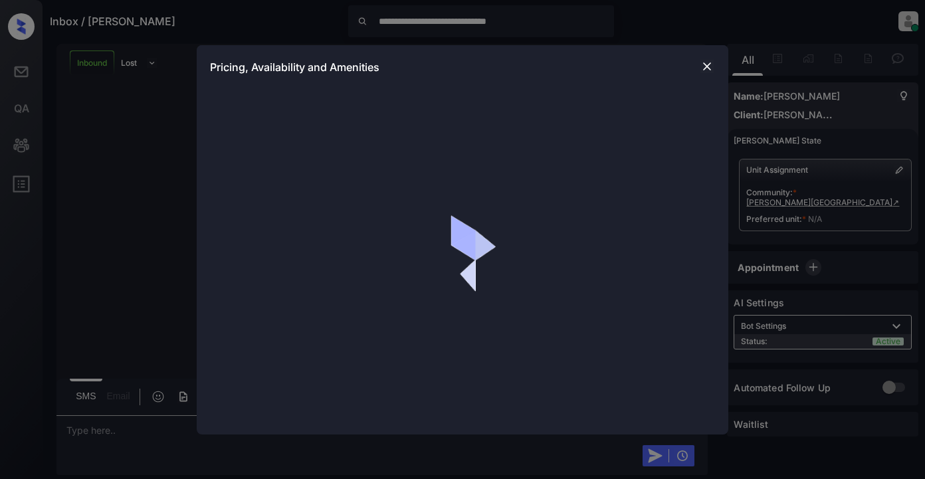
scroll to position [271, 0]
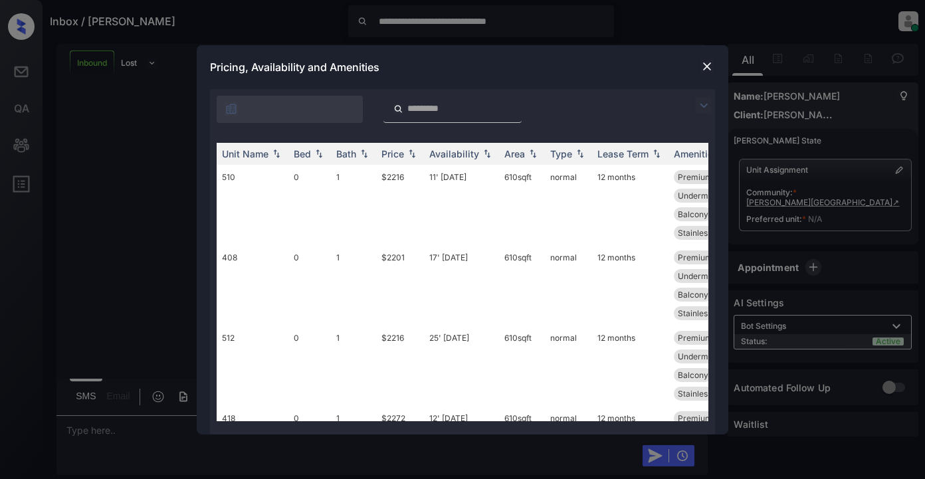
click at [704, 108] on img at bounding box center [704, 106] width 16 height 16
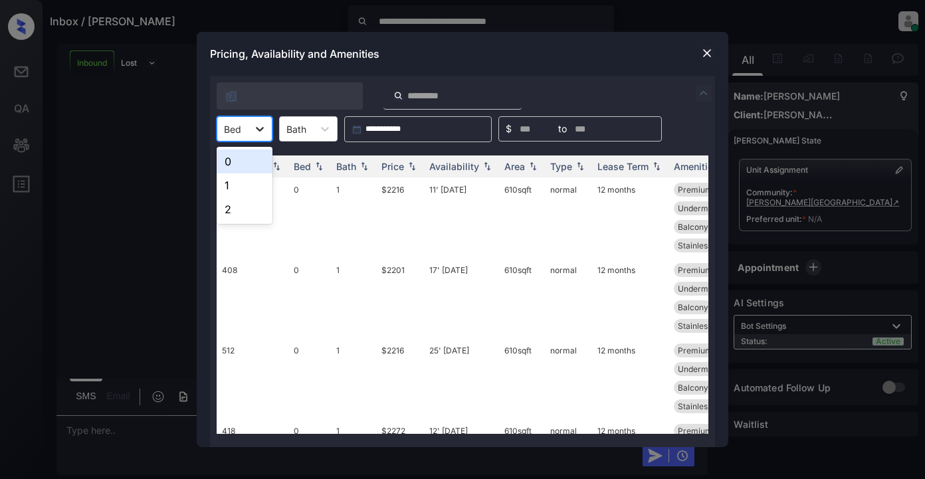
click at [264, 134] on icon at bounding box center [259, 128] width 13 height 13
drag, startPoint x: 233, startPoint y: 209, endPoint x: 255, endPoint y: 202, distance: 23.8
click at [239, 209] on div "2" at bounding box center [245, 209] width 56 height 24
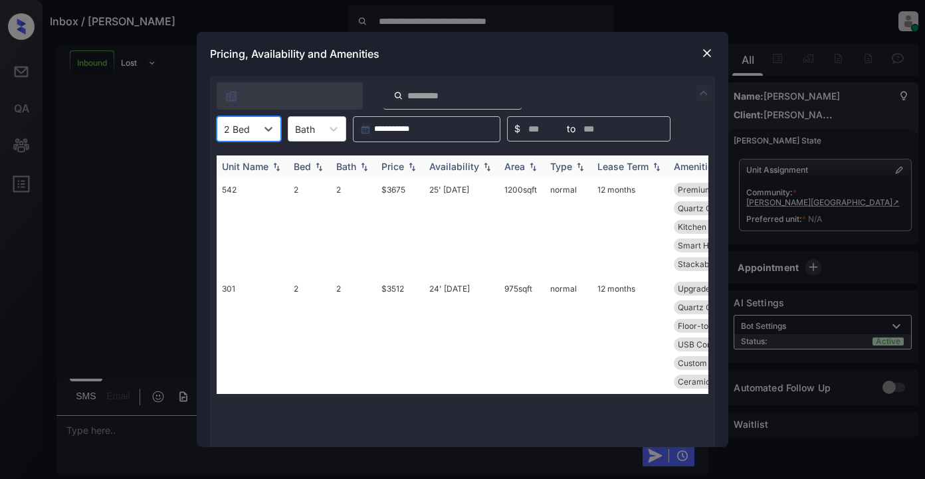
click at [405, 164] on div "Price" at bounding box center [400, 166] width 37 height 11
click at [411, 166] on img at bounding box center [411, 167] width 13 height 10
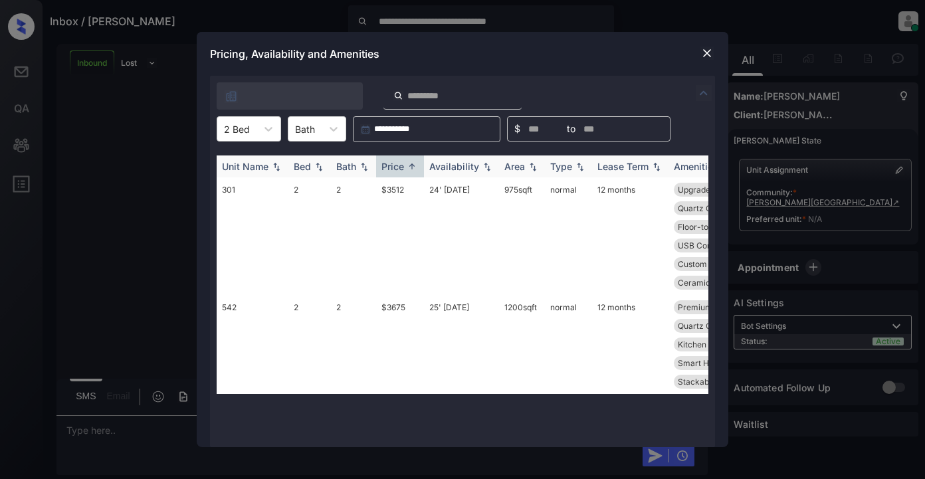
click at [411, 166] on img at bounding box center [411, 167] width 13 height 10
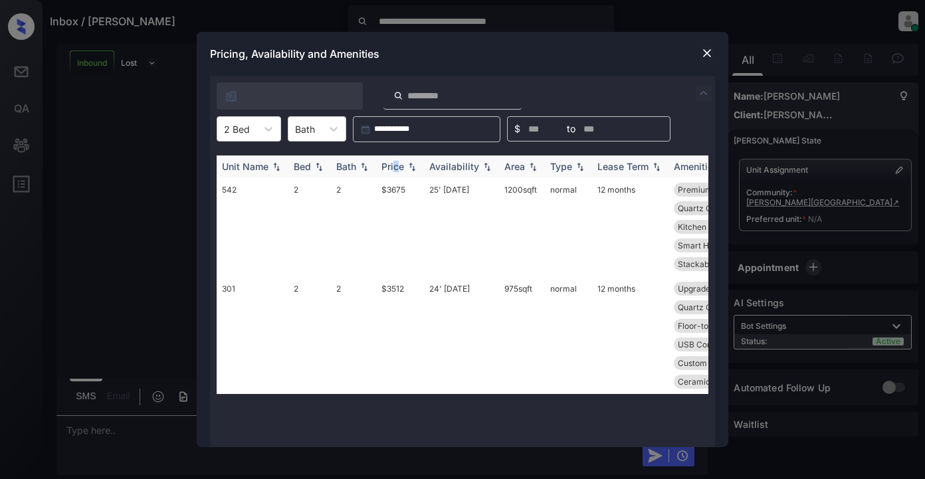
click at [399, 173] on th "Price" at bounding box center [400, 167] width 48 height 22
click at [399, 171] on div "Price" at bounding box center [393, 166] width 23 height 11
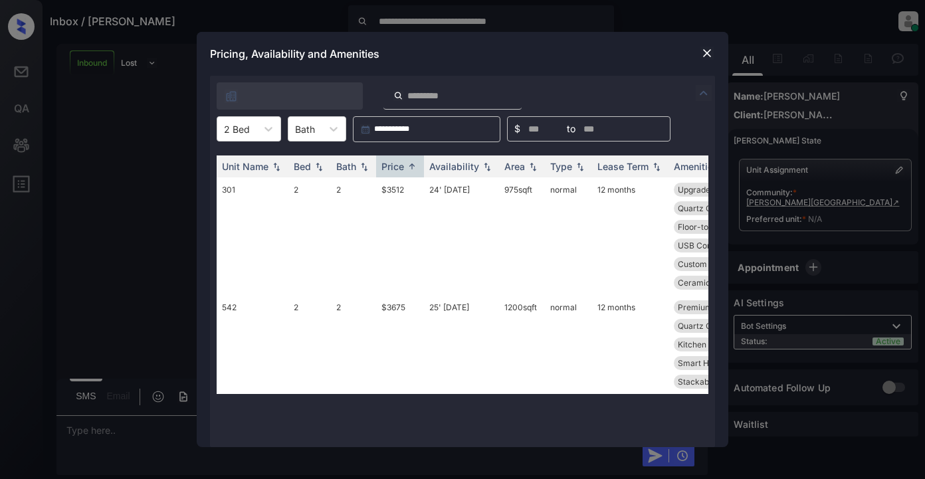
click at [705, 57] on img at bounding box center [707, 53] width 13 height 13
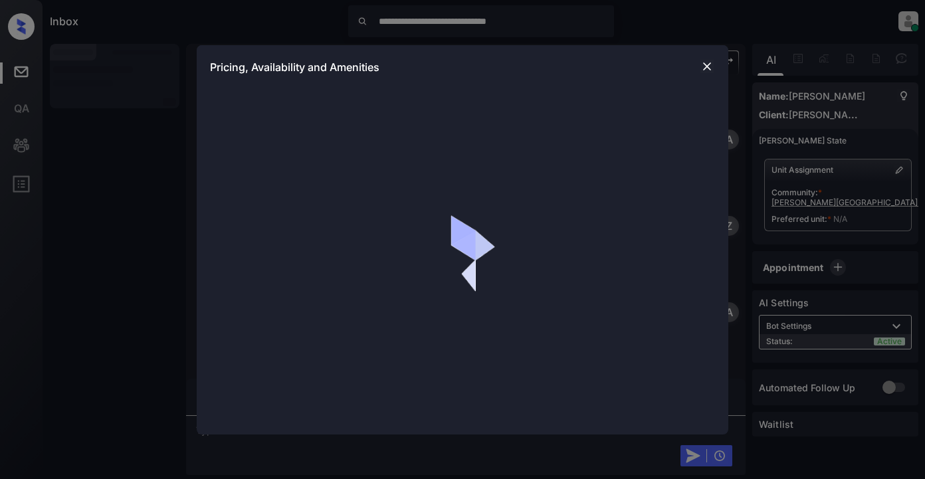
scroll to position [461, 0]
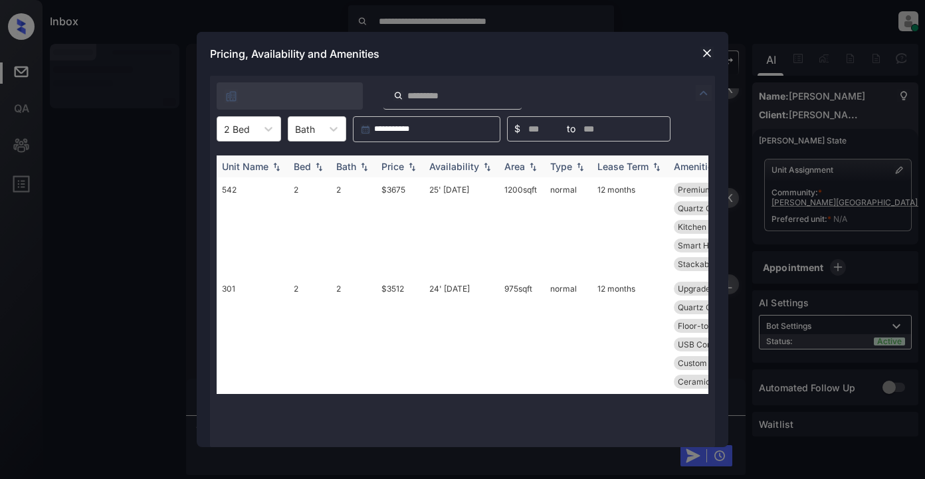
click at [398, 168] on div "Price" at bounding box center [393, 166] width 23 height 11
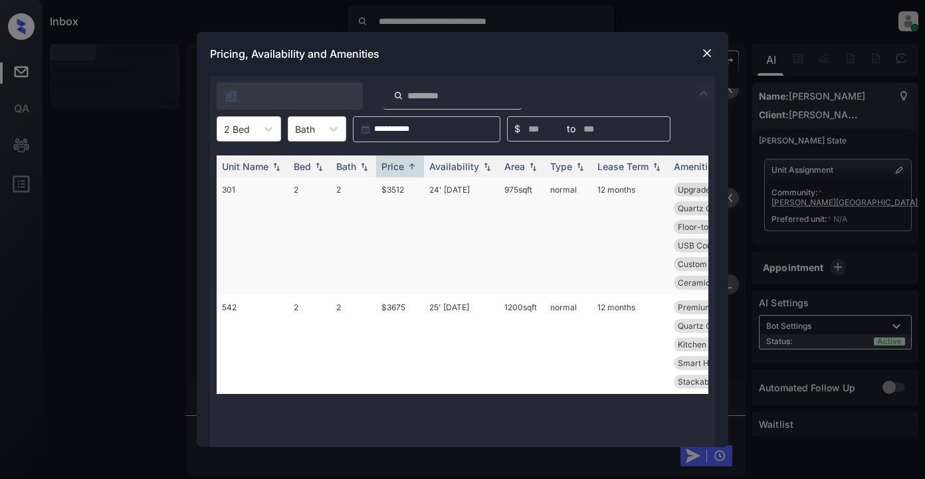
click at [394, 191] on td "$3512" at bounding box center [400, 236] width 48 height 118
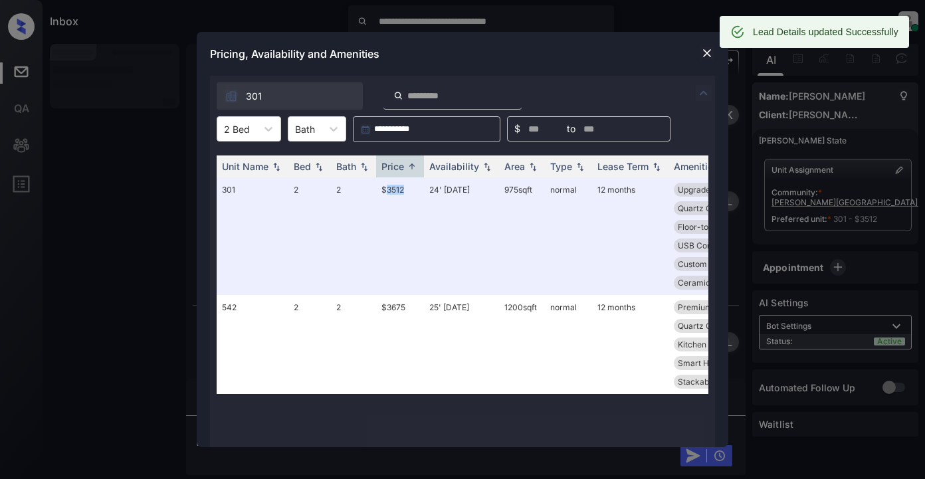
scroll to position [547, 0]
click at [701, 53] on img at bounding box center [707, 53] width 13 height 13
